Goal: Task Accomplishment & Management: Use online tool/utility

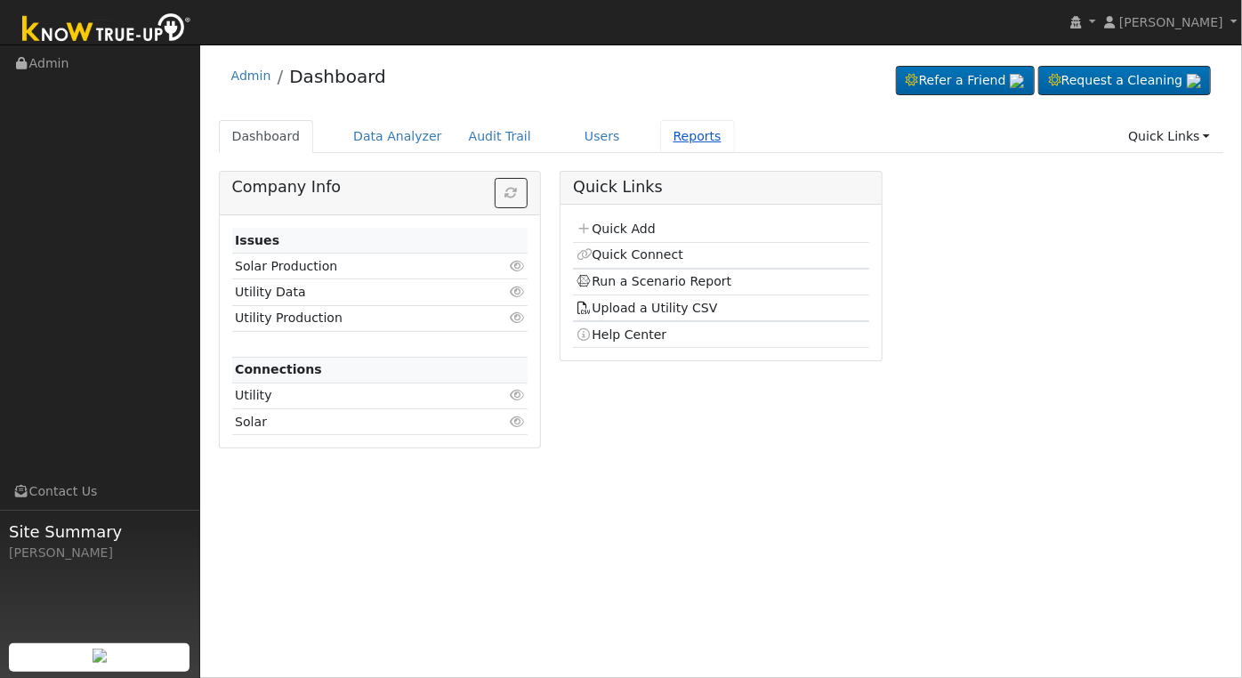
click at [660, 139] on link "Reports" at bounding box center [697, 136] width 75 height 33
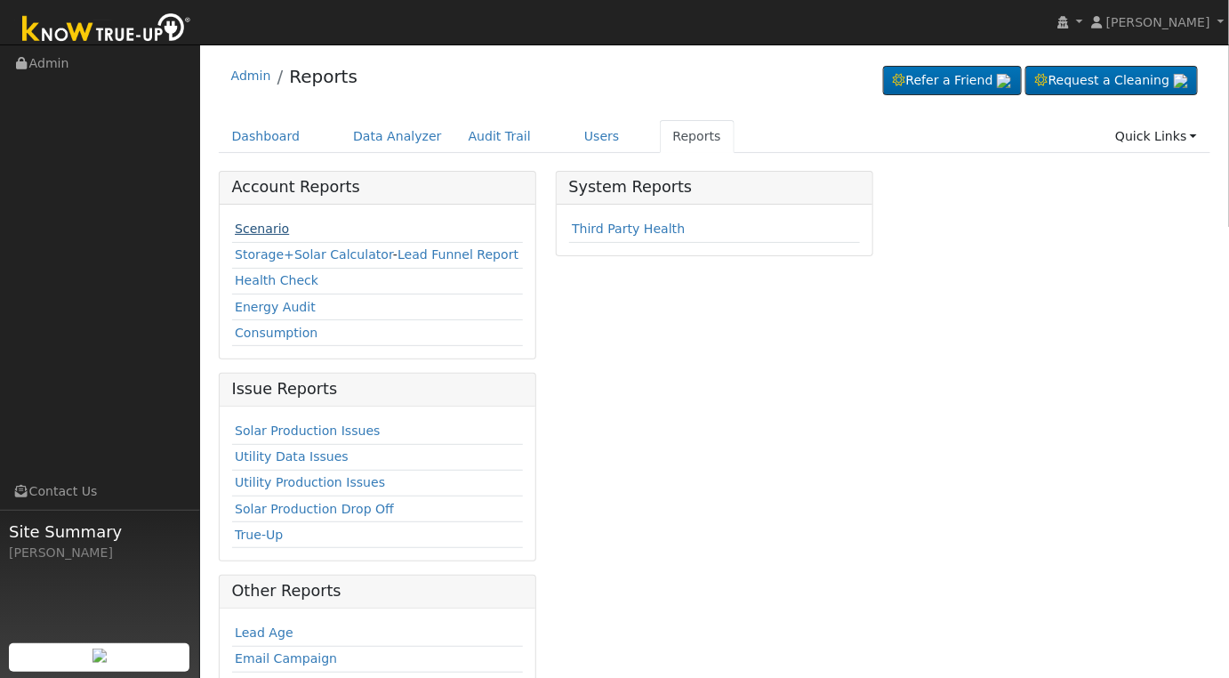
click at [258, 232] on link "Scenario" at bounding box center [262, 229] width 54 height 14
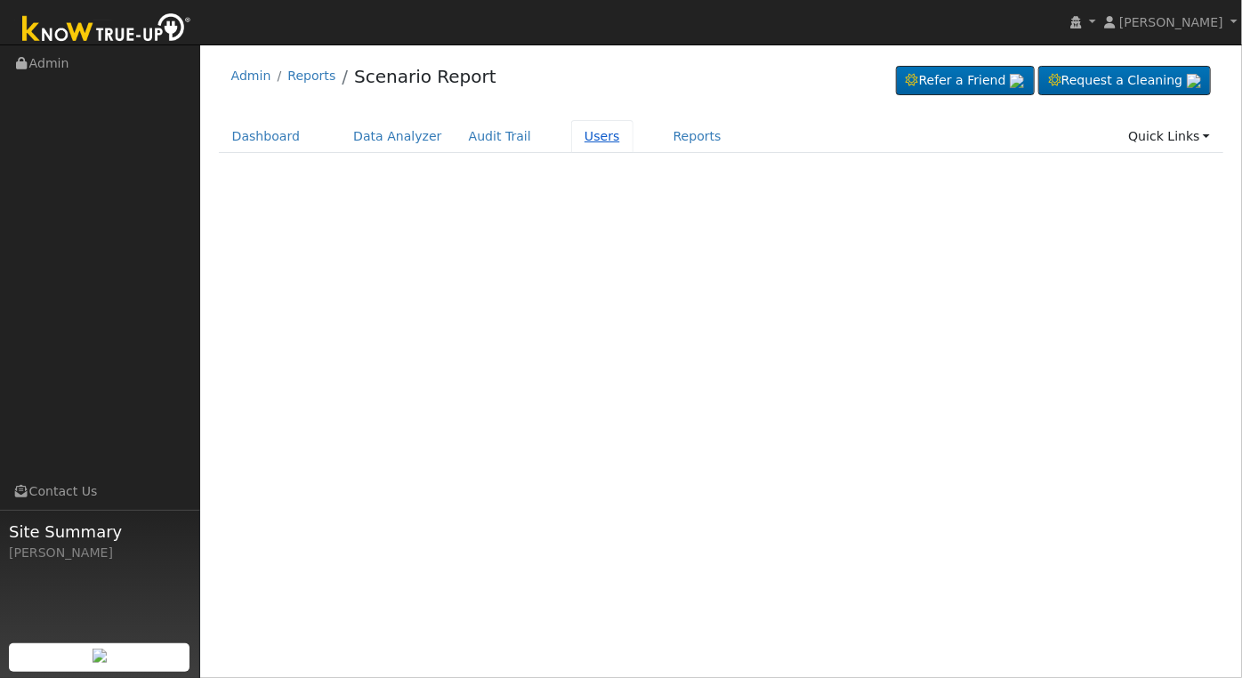
click at [571, 136] on link "Users" at bounding box center [602, 136] width 62 height 33
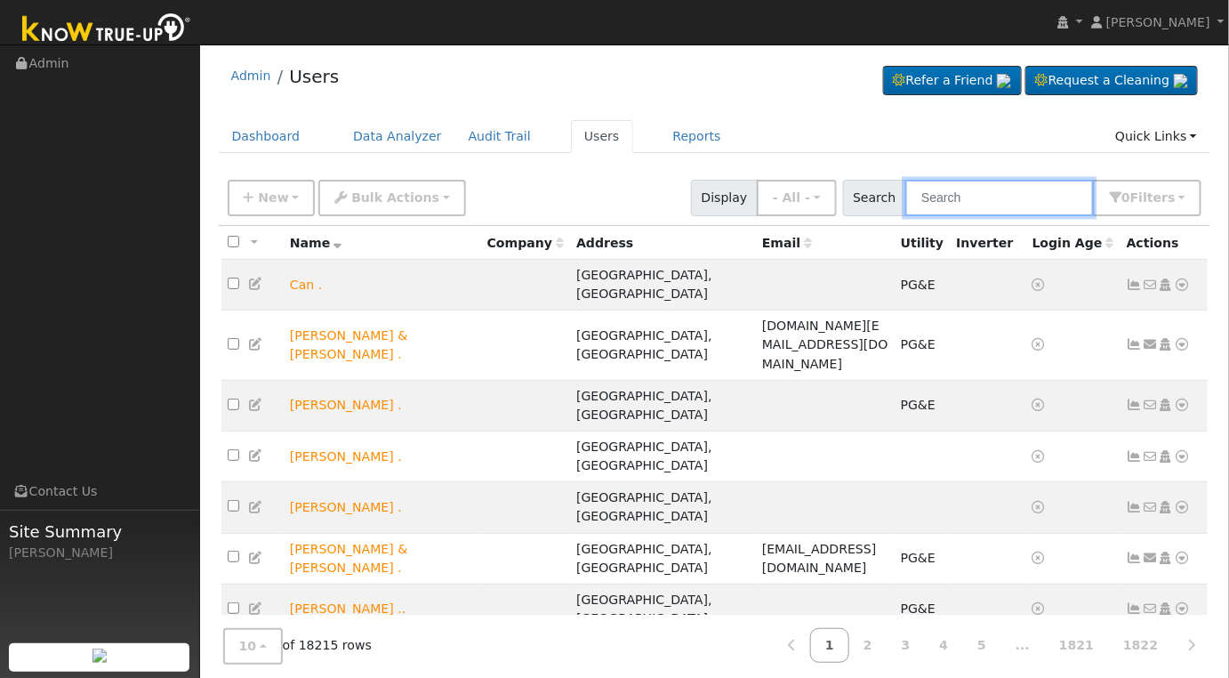
click at [985, 205] on input "text" at bounding box center [1000, 198] width 189 height 36
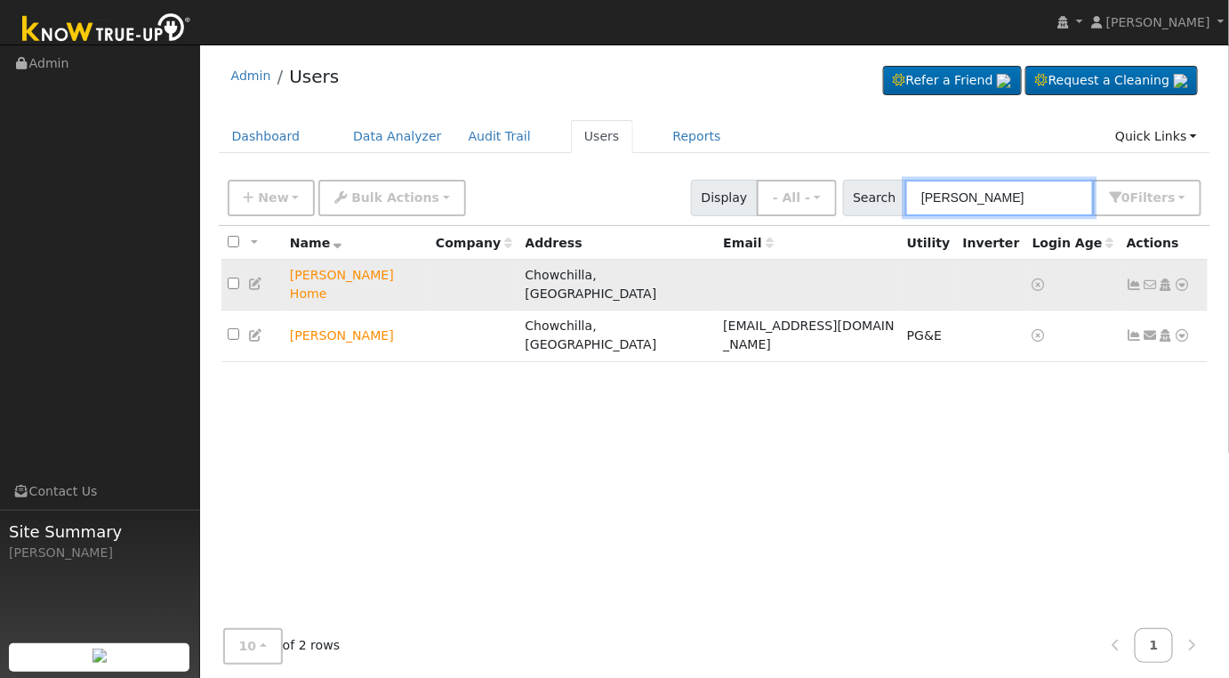
type input "[PERSON_NAME]"
click at [1181, 278] on icon at bounding box center [1183, 284] width 16 height 12
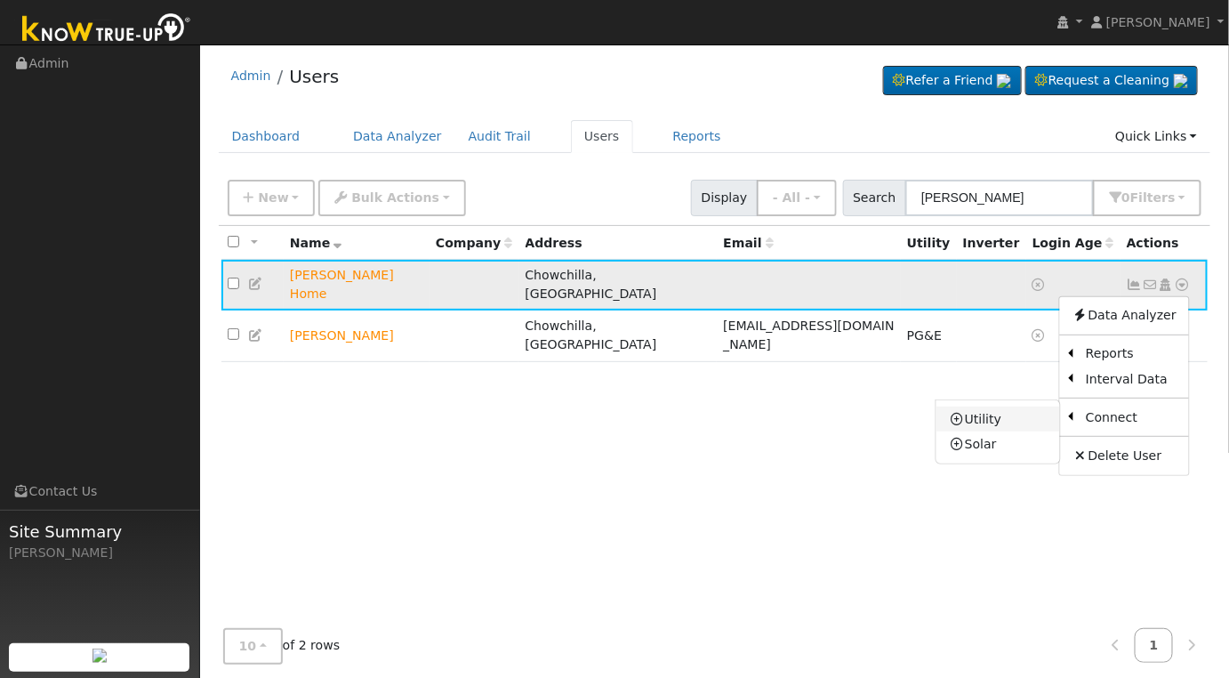
click at [1014, 411] on link "Utility" at bounding box center [999, 419] width 124 height 25
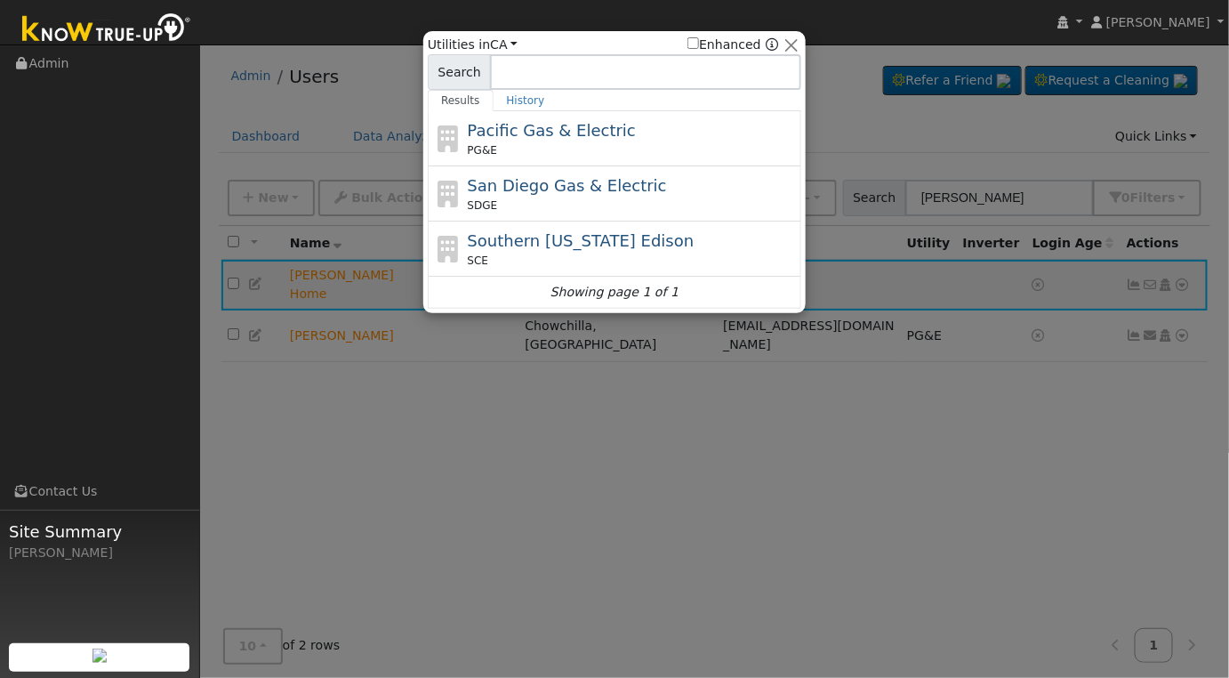
click at [595, 139] on span "Pacific Gas & Electric" at bounding box center [552, 130] width 168 height 19
